Goal: Navigation & Orientation: Understand site structure

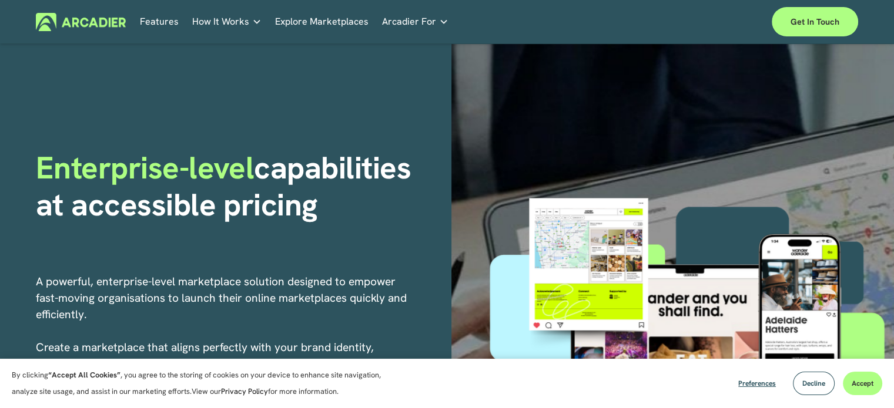
click at [303, 25] on link "Explore Marketplaces" at bounding box center [321, 22] width 93 height 18
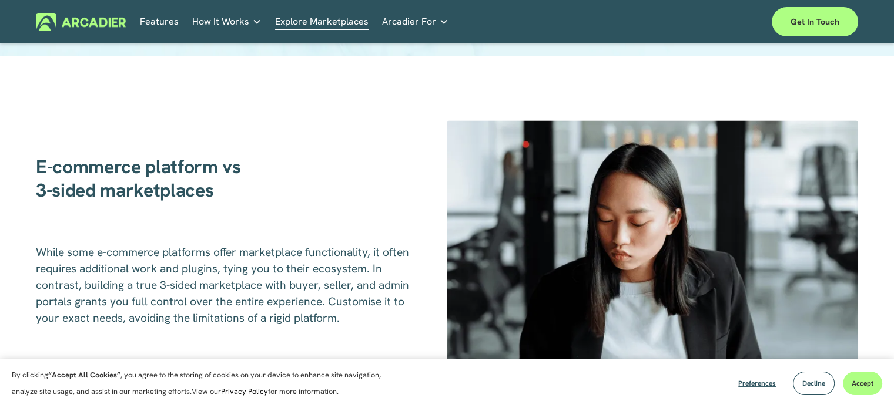
scroll to position [1586, 0]
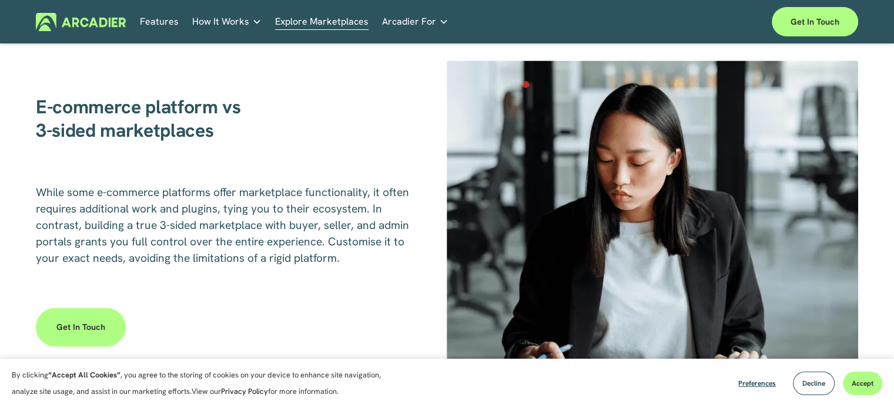
click at [155, 23] on link "Features" at bounding box center [159, 22] width 39 height 18
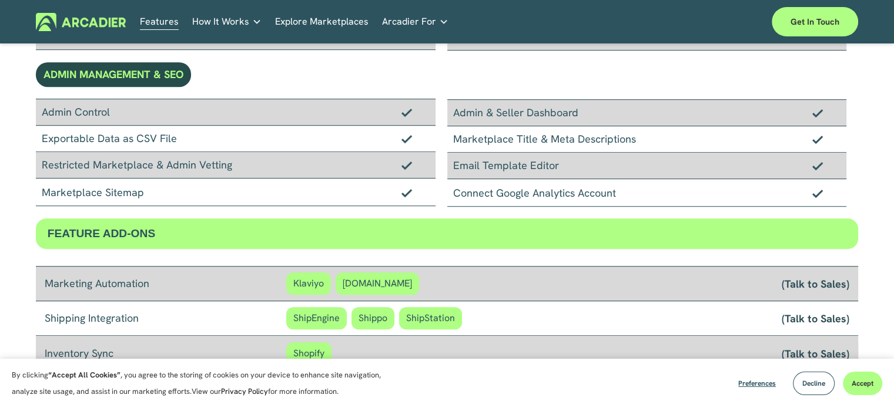
scroll to position [813, 0]
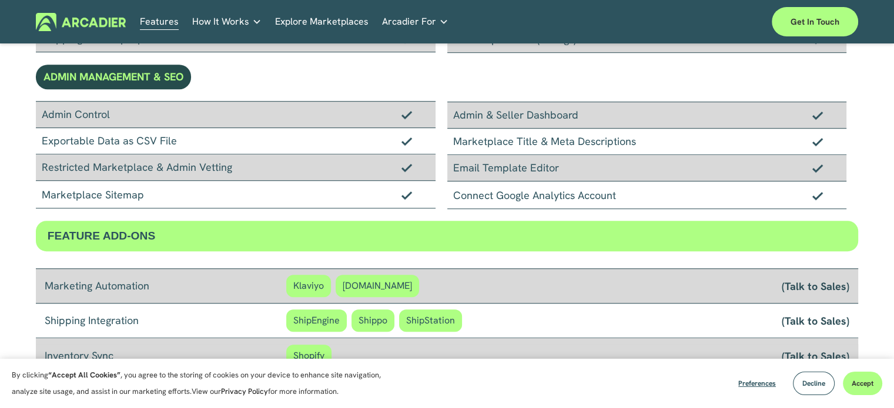
click at [313, 19] on link "Explore Marketplaces" at bounding box center [321, 22] width 93 height 18
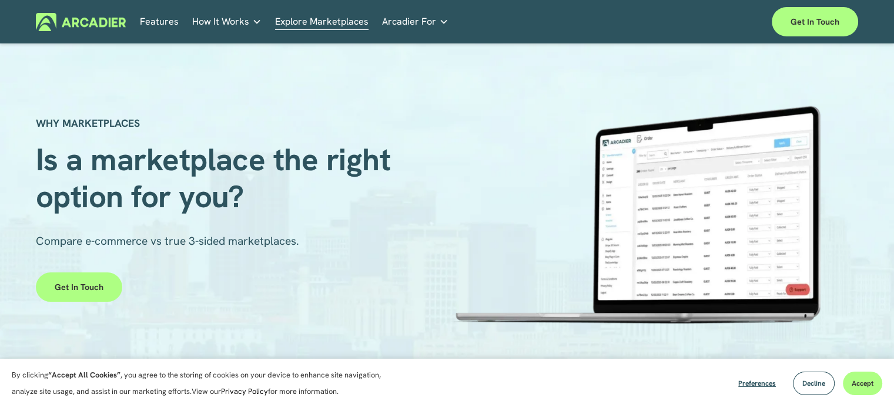
click at [382, 21] on span "Arcadier For" at bounding box center [409, 22] width 54 height 16
click at [230, 24] on span "How It Works" at bounding box center [220, 22] width 57 height 16
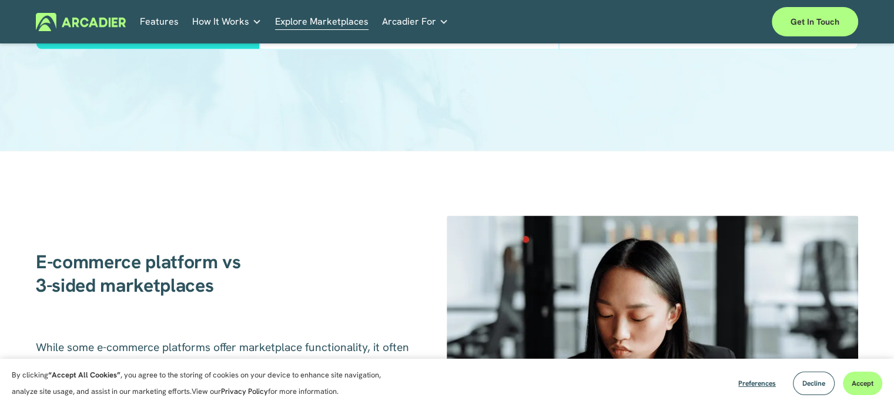
scroll to position [1645, 0]
